Goal: Information Seeking & Learning: Check status

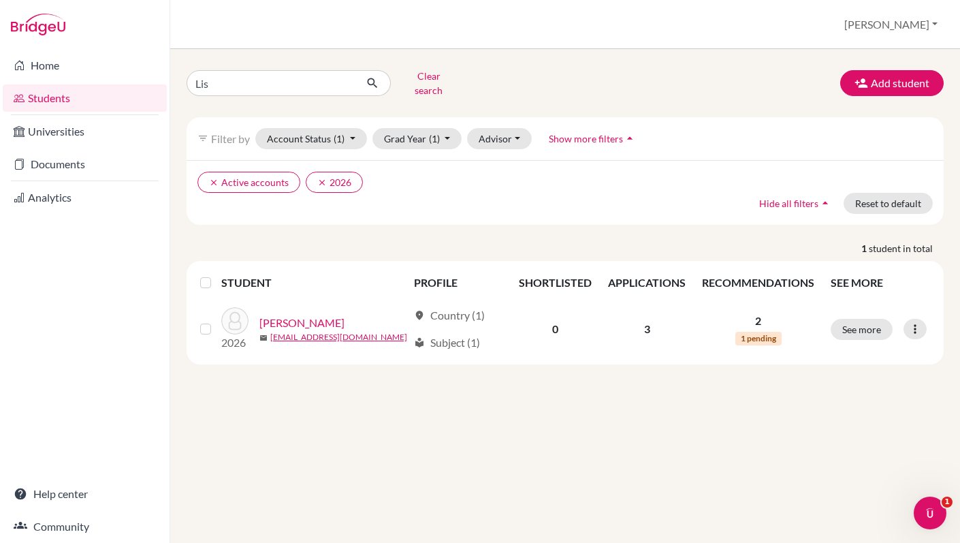
type input "[PERSON_NAME]"
click button "submit" at bounding box center [373, 83] width 36 height 26
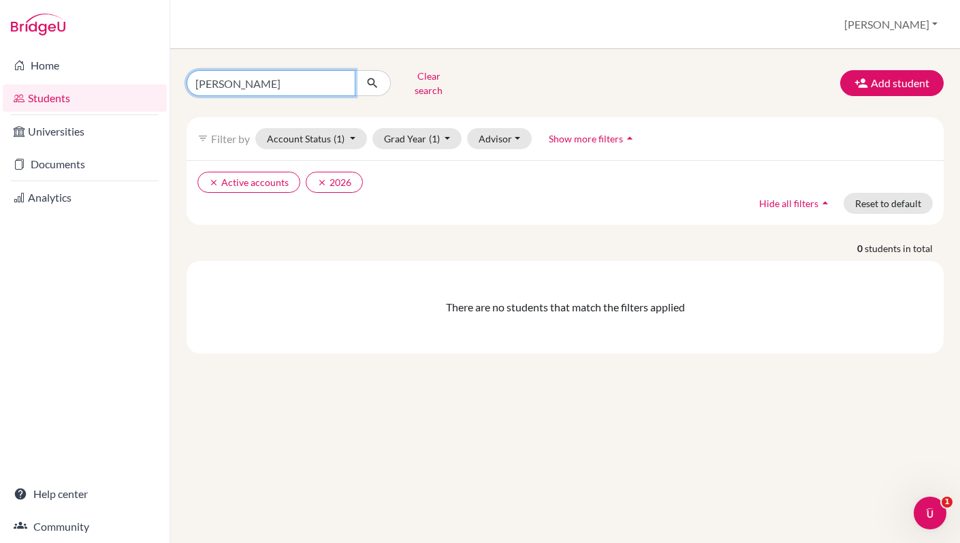
drag, startPoint x: 225, startPoint y: 80, endPoint x: 172, endPoint y: 78, distance: 53.8
click at [172, 78] on div "[PERSON_NAME] Clear search Add student filter_list Filter by Account Status (1)…" at bounding box center [565, 296] width 790 height 494
type input "Lil"
click button "submit" at bounding box center [373, 83] width 36 height 26
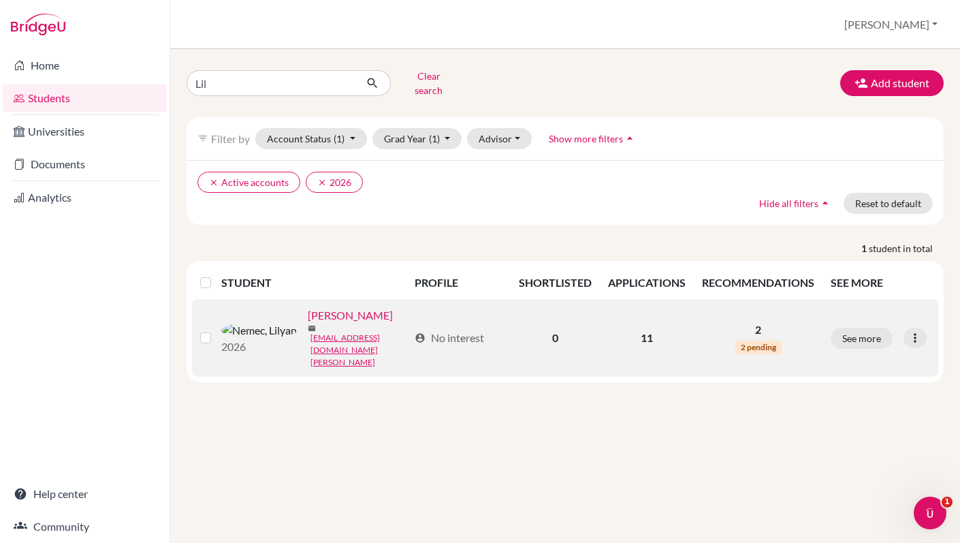
click at [308, 307] on link "[PERSON_NAME]" at bounding box center [350, 315] width 85 height 16
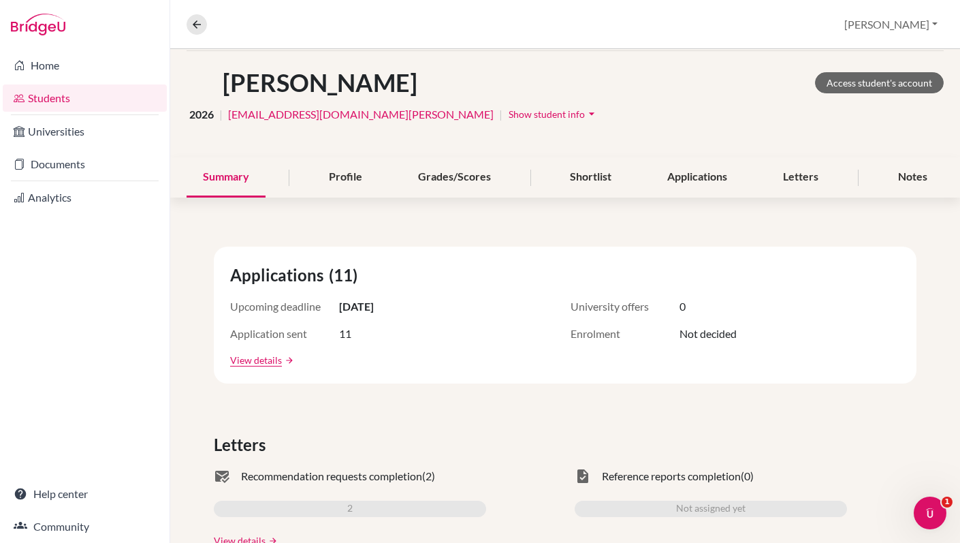
scroll to position [55, 0]
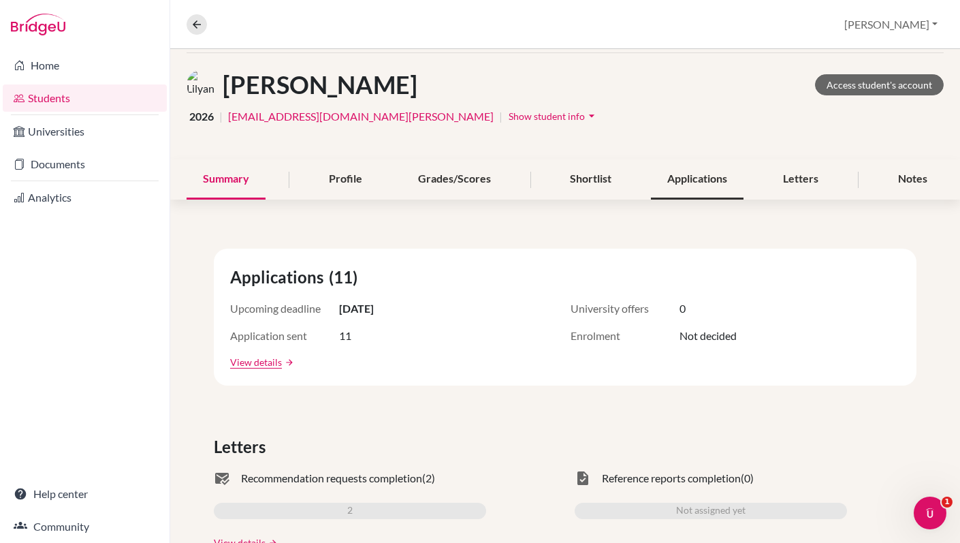
click at [698, 178] on div "Applications" at bounding box center [697, 179] width 93 height 40
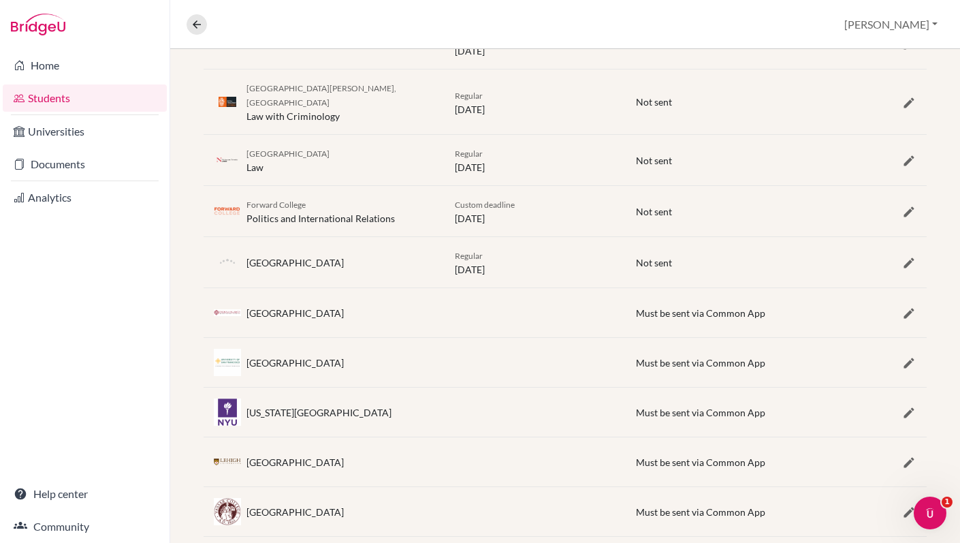
scroll to position [411, 0]
